Goal: Find specific page/section: Find specific page/section

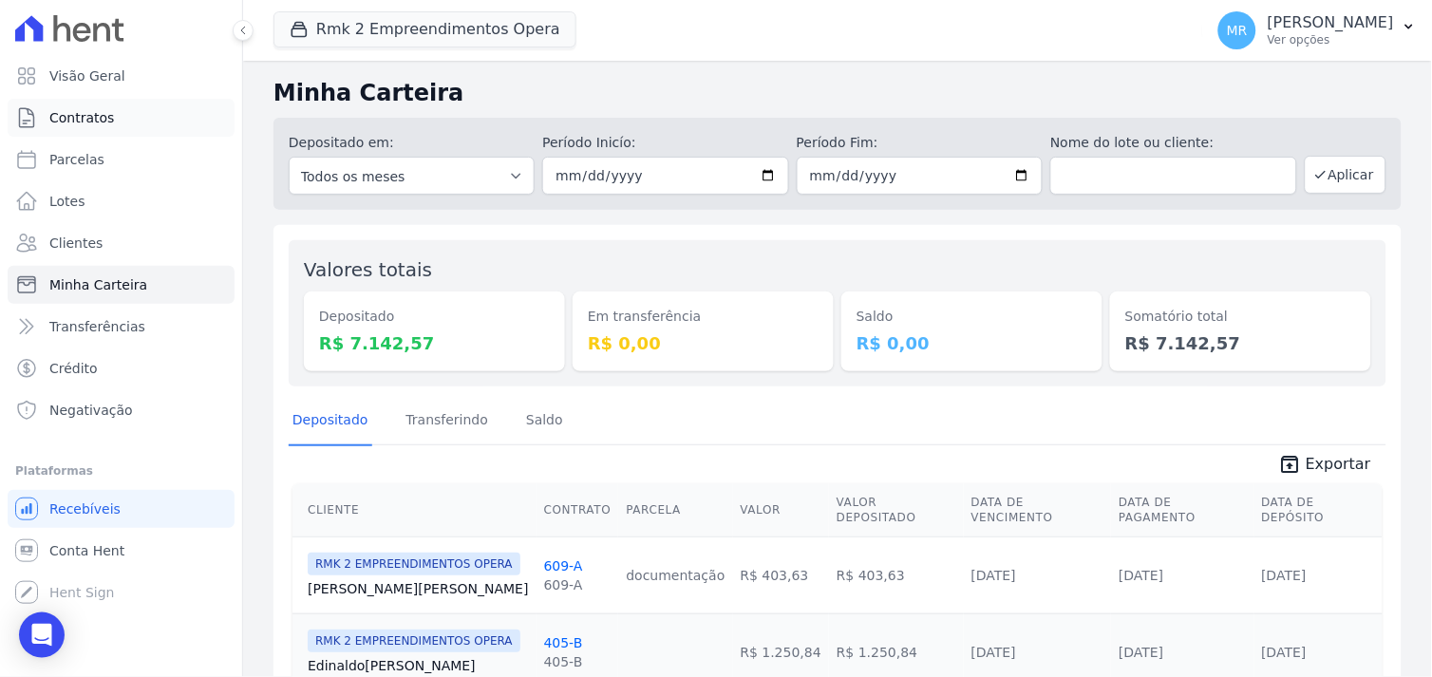
drag, startPoint x: 90, startPoint y: 114, endPoint x: 93, endPoint y: 126, distance: 12.7
click at [90, 114] on span "Contratos" at bounding box center [81, 117] width 65 height 19
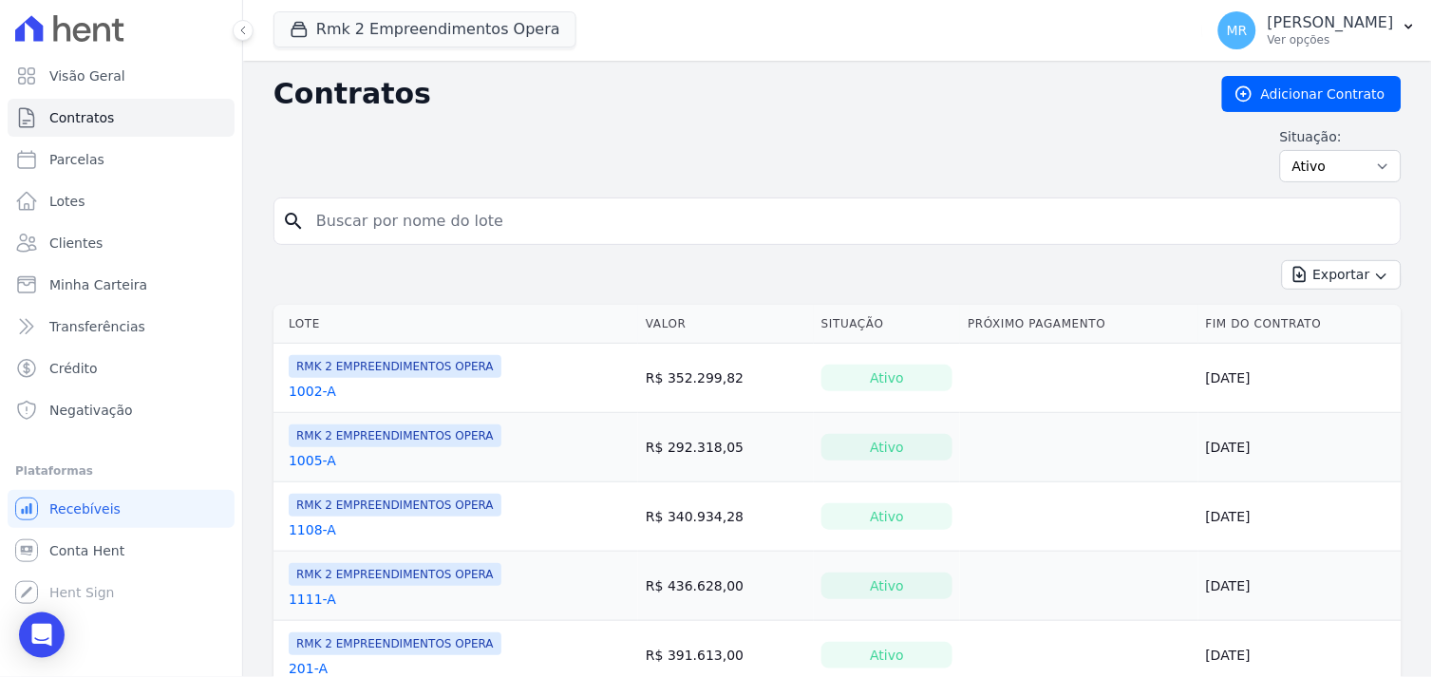
click at [378, 228] on input "search" at bounding box center [849, 221] width 1088 height 38
type input "205"
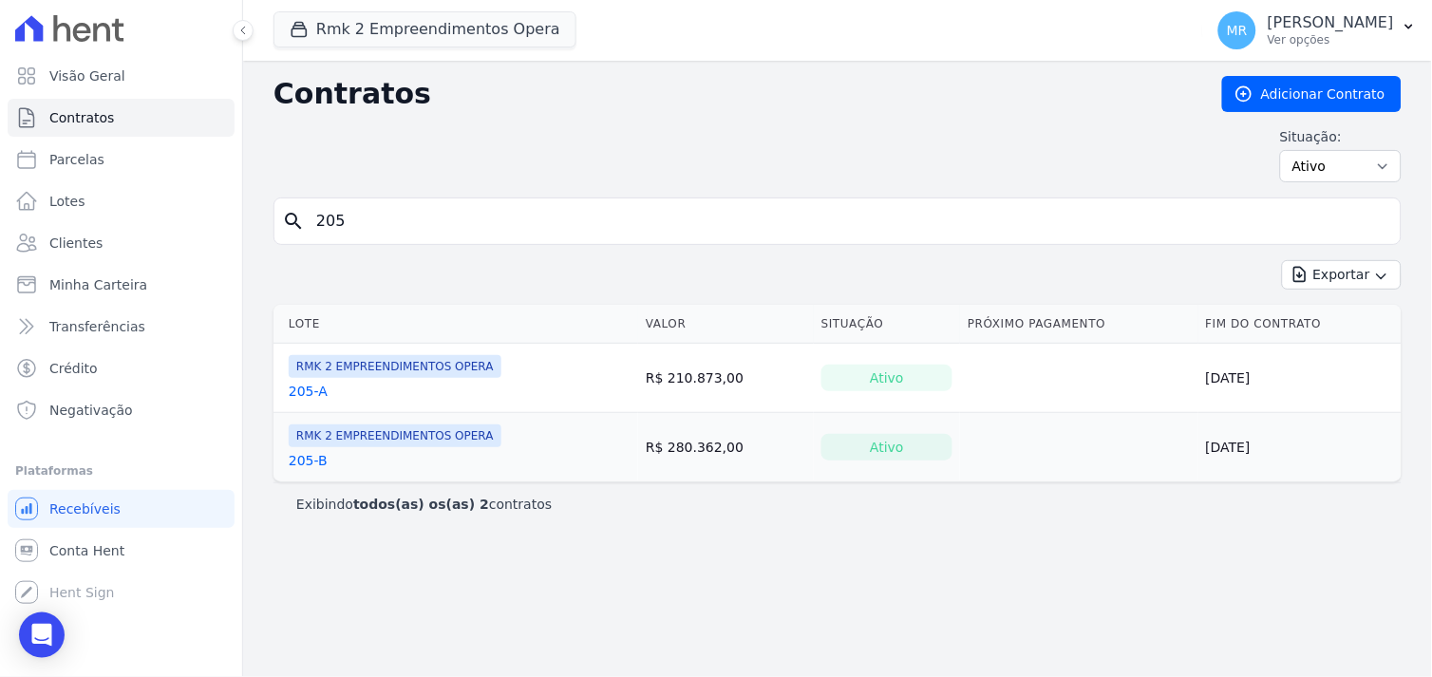
click at [295, 387] on link "205-A" at bounding box center [308, 391] width 39 height 19
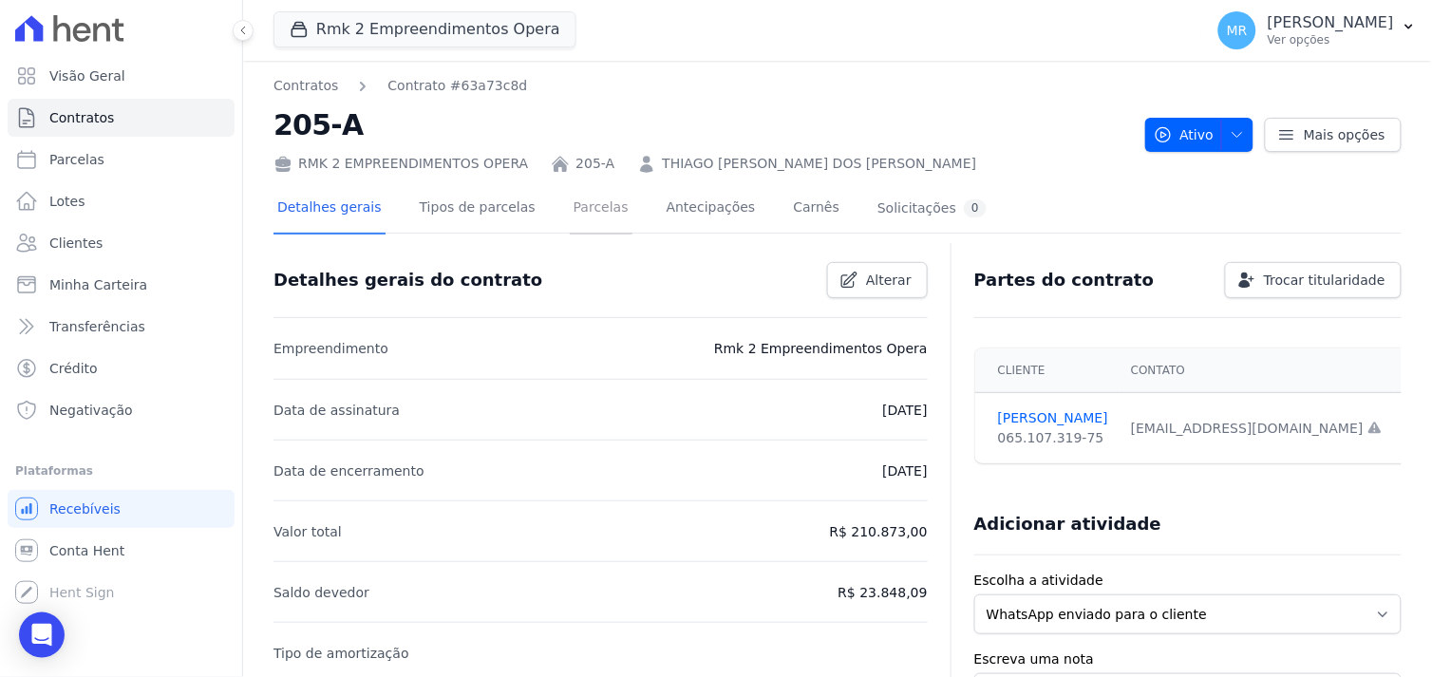
click at [572, 211] on link "Parcelas" at bounding box center [601, 209] width 63 height 50
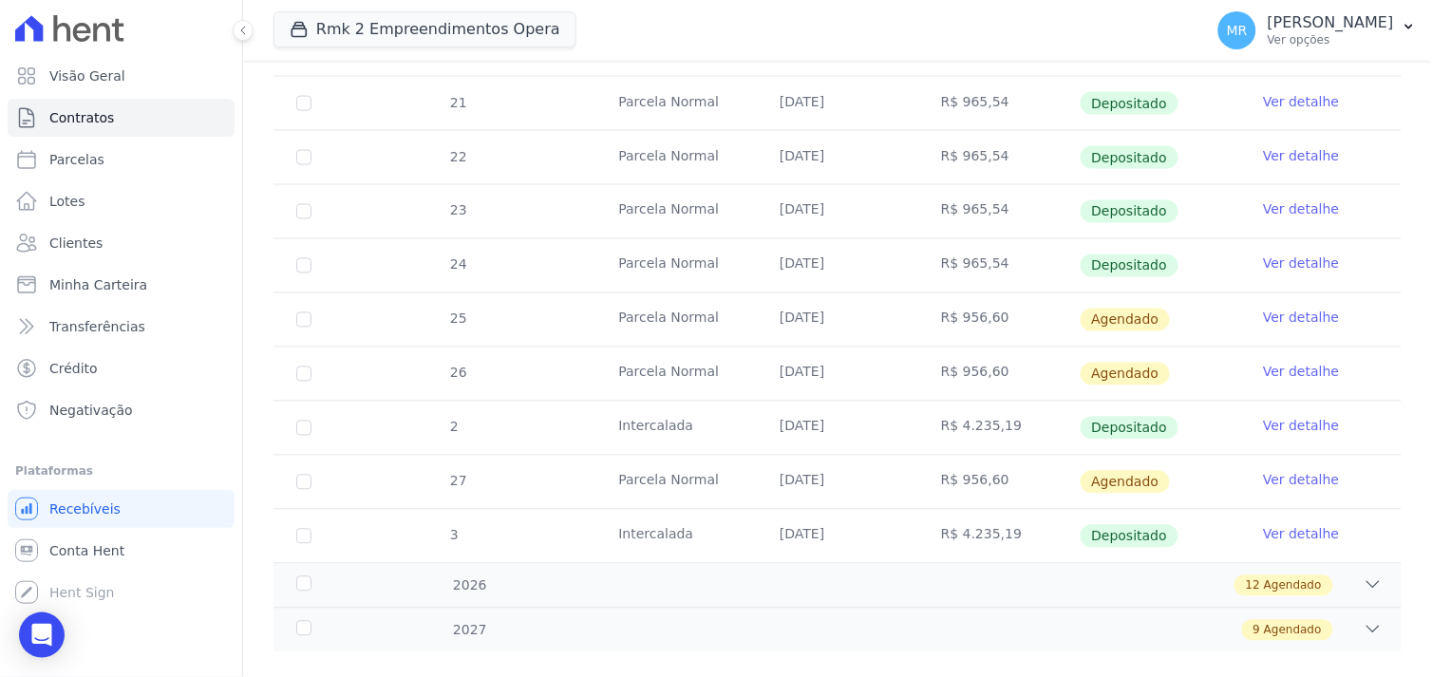
scroll to position [725, 0]
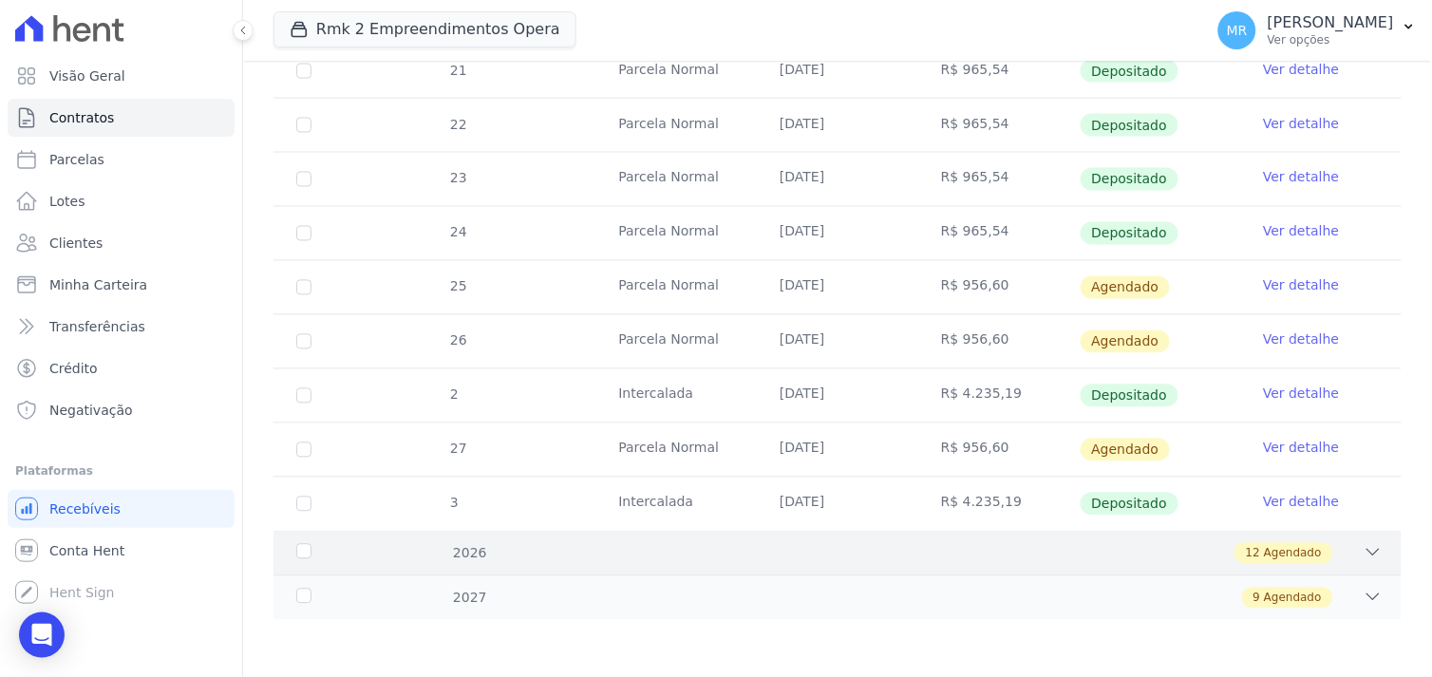
click at [1364, 555] on icon at bounding box center [1373, 552] width 19 height 19
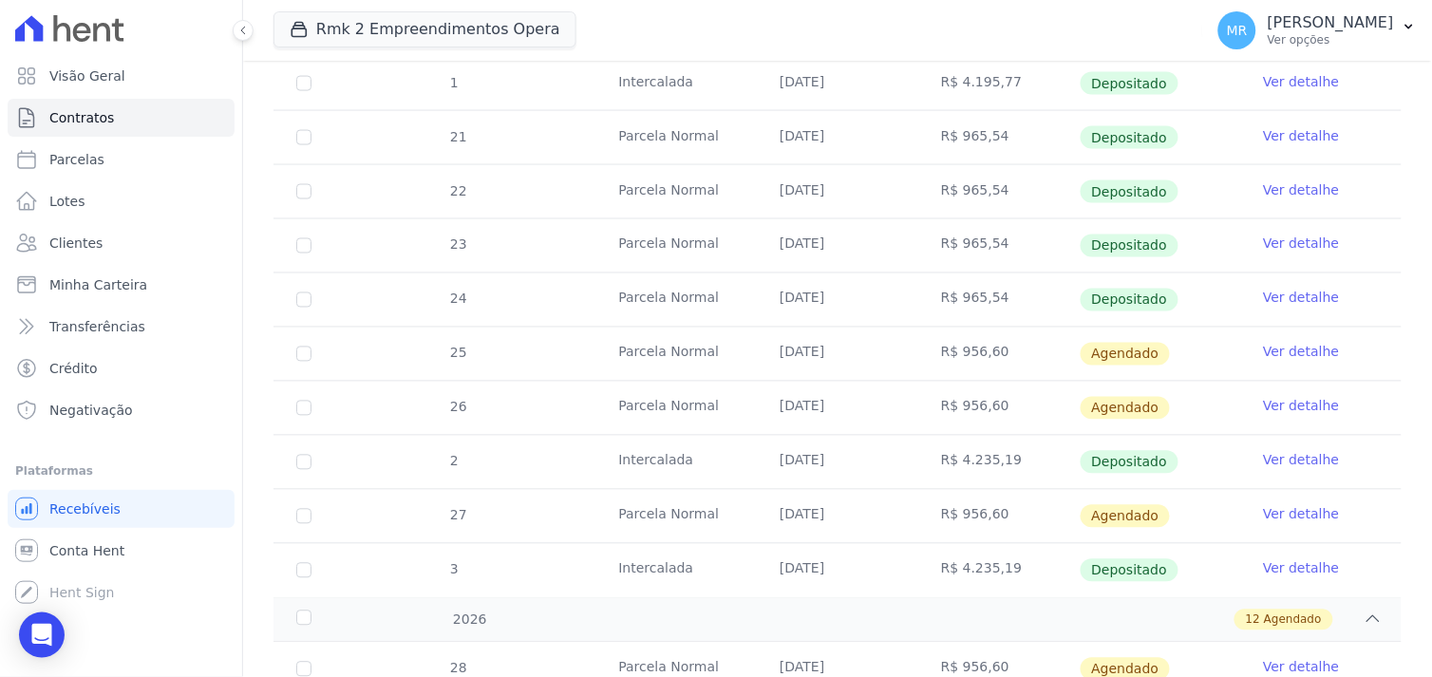
scroll to position [638, 0]
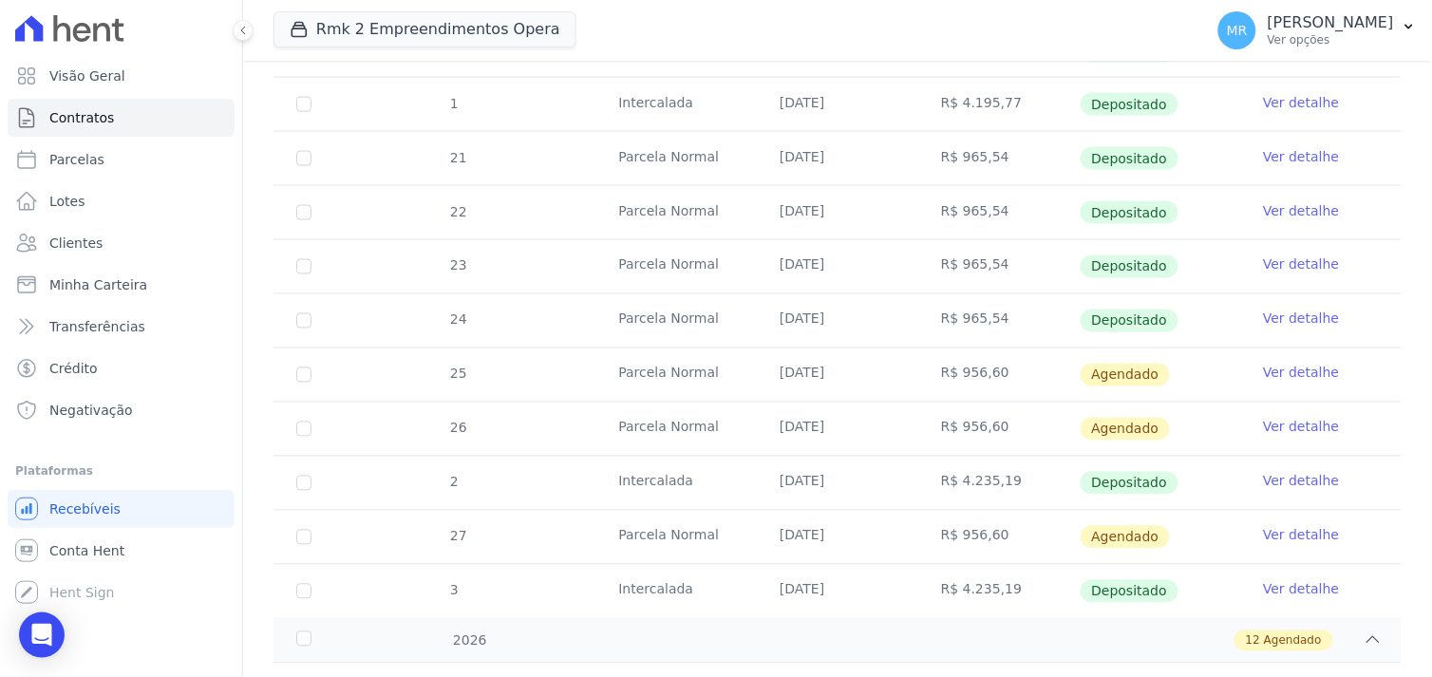
drag, startPoint x: 784, startPoint y: 380, endPoint x: 1330, endPoint y: 359, distance: 546.4
click at [1330, 359] on tr "25 [GEOGRAPHIC_DATA] [DATE] R$ 956,60 [GEOGRAPHIC_DATA] Ver detalhe" at bounding box center [837, 375] width 1128 height 54
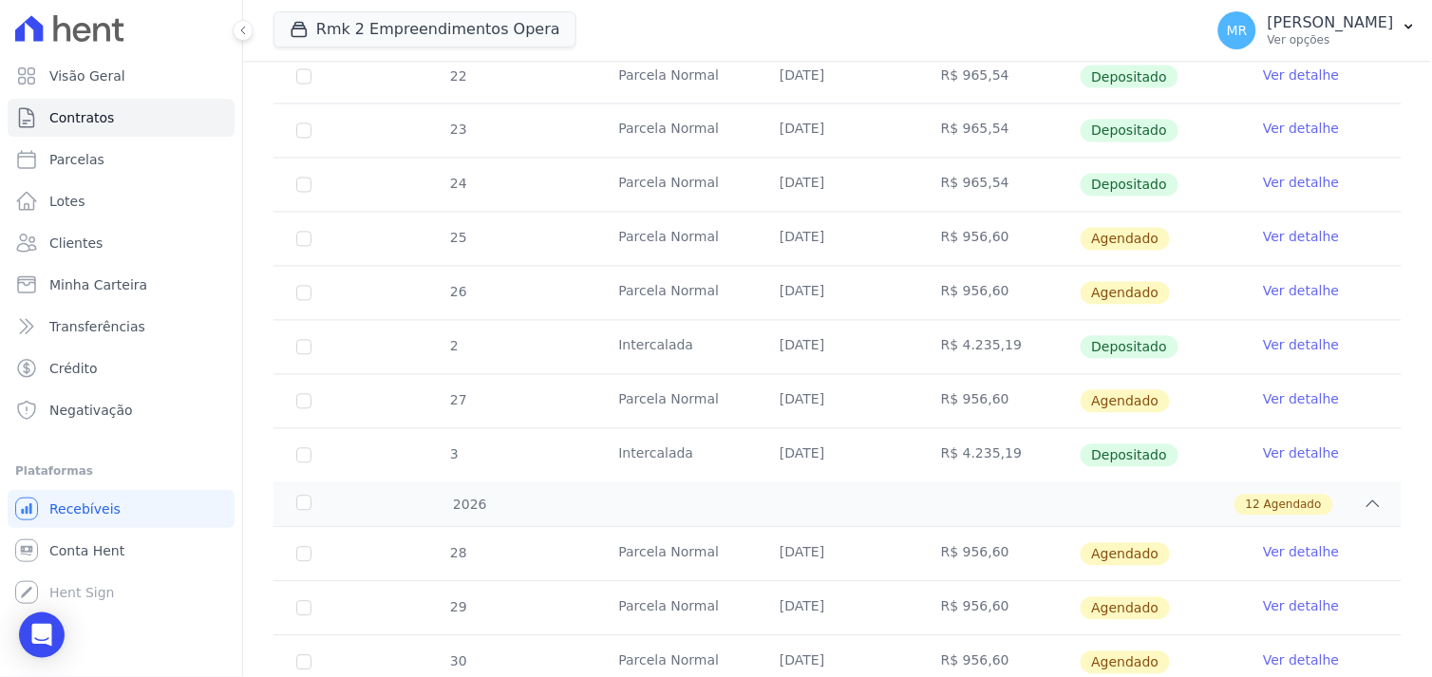
scroll to position [744, 0]
